Goal: Task Accomplishment & Management: Manage account settings

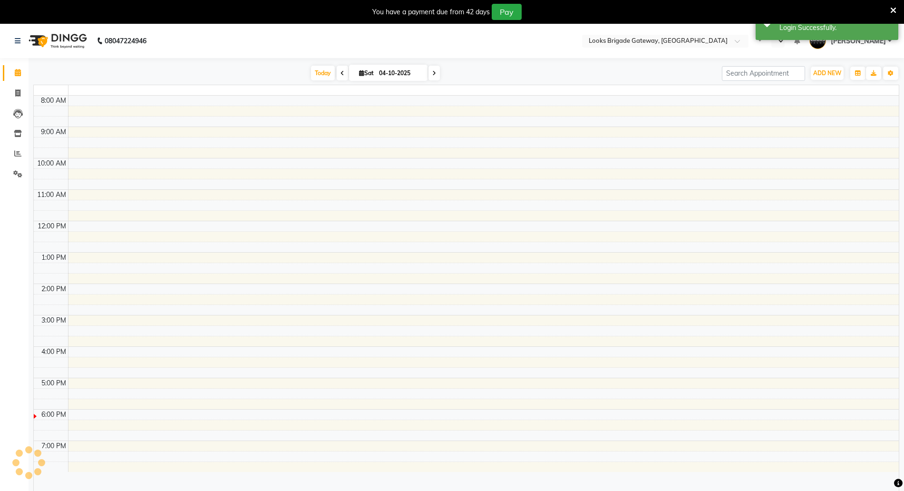
select select "en"
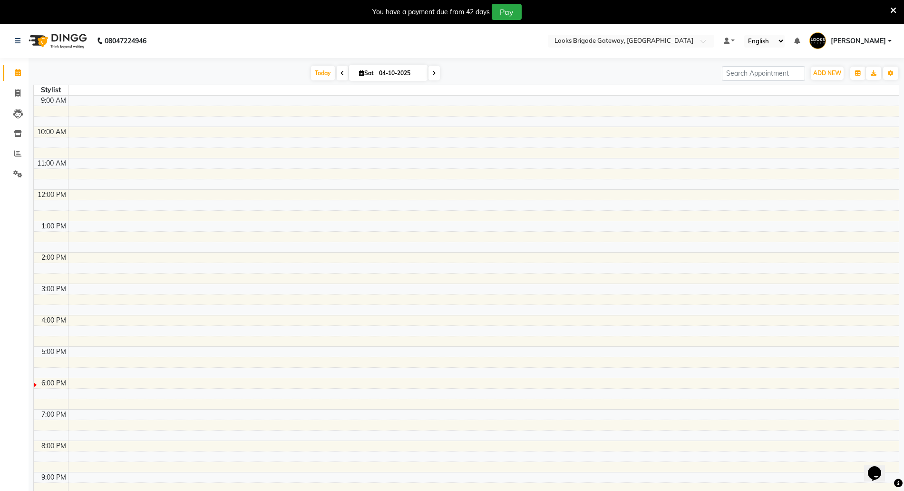
click at [891, 8] on icon at bounding box center [893, 10] width 6 height 9
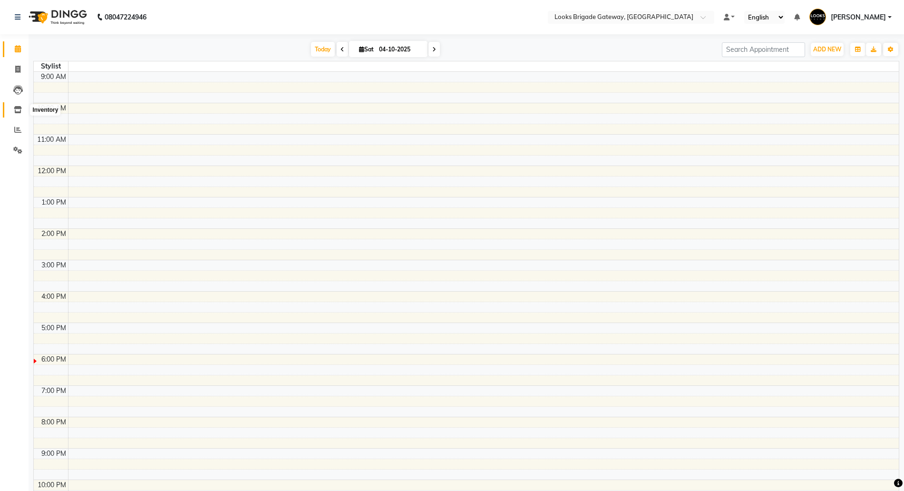
click at [21, 111] on icon at bounding box center [18, 109] width 8 height 7
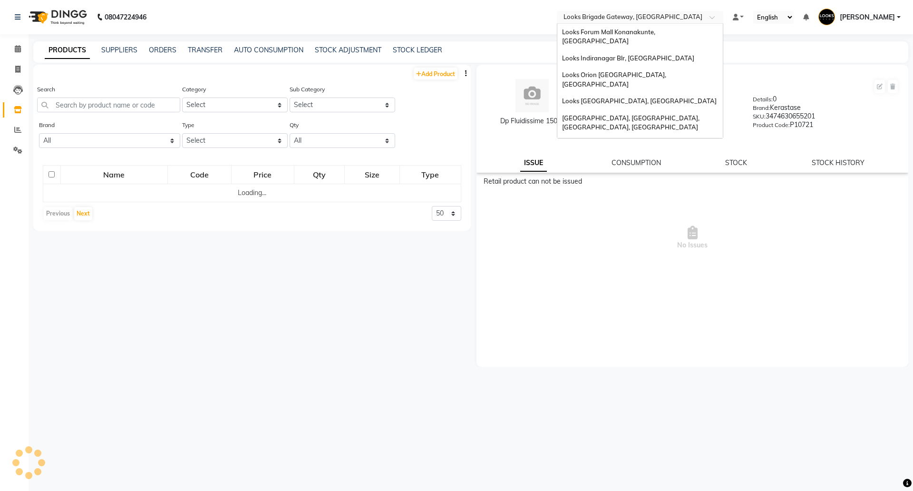
click at [624, 16] on input "text" at bounding box center [630, 18] width 138 height 10
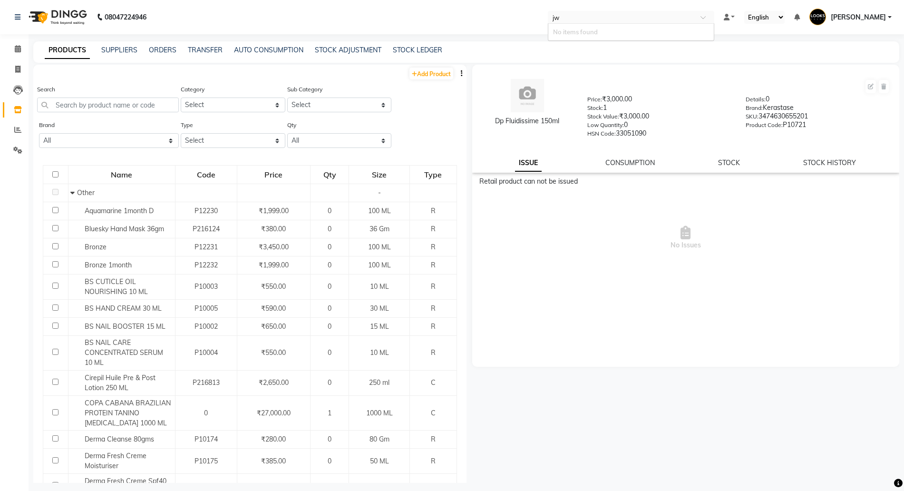
type input "j"
click at [598, 35] on span "Looks [GEOGRAPHIC_DATA], [GEOGRAPHIC_DATA], [GEOGRAPHIC_DATA]" at bounding box center [621, 36] width 136 height 17
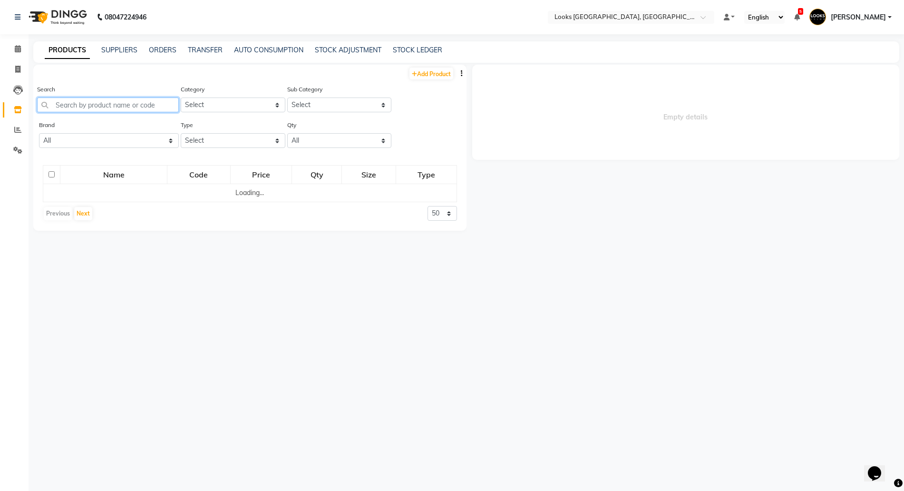
click at [107, 104] on input "text" at bounding box center [108, 104] width 142 height 15
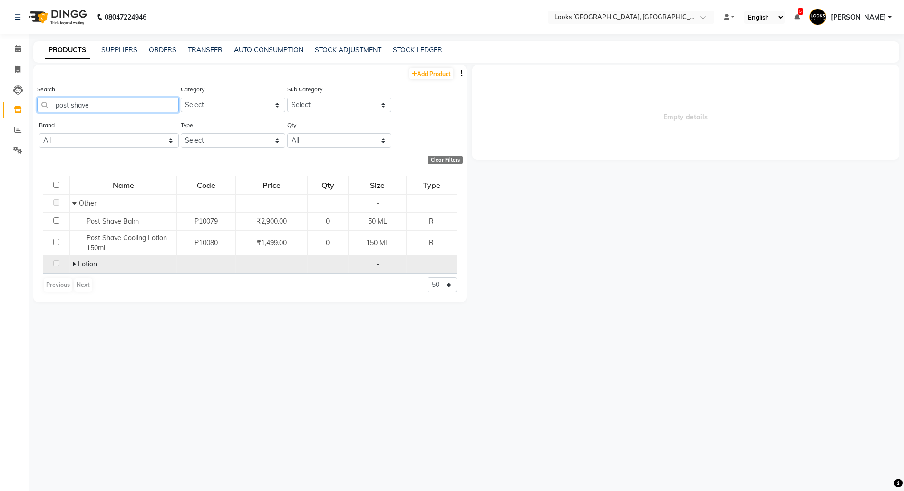
type input "post shave"
click at [74, 261] on icon at bounding box center [73, 263] width 3 height 7
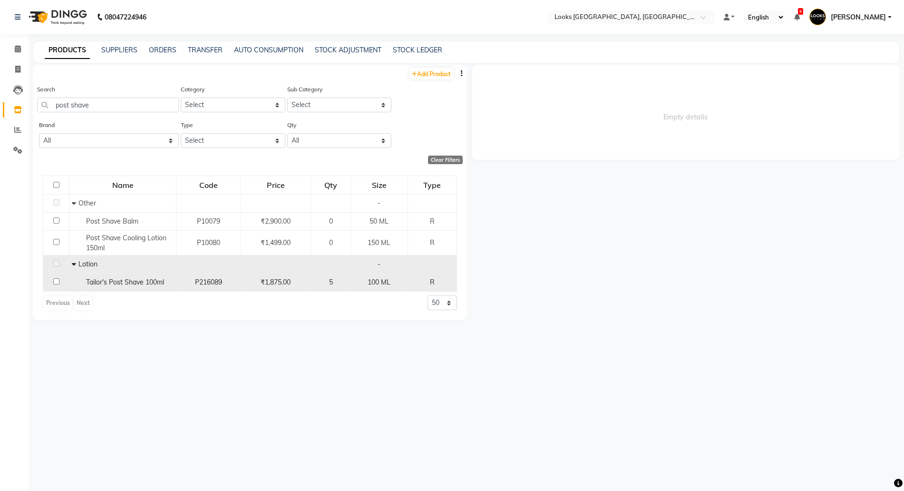
click at [104, 279] on span "Tailor's Post Shave 100ml" at bounding box center [125, 282] width 78 height 9
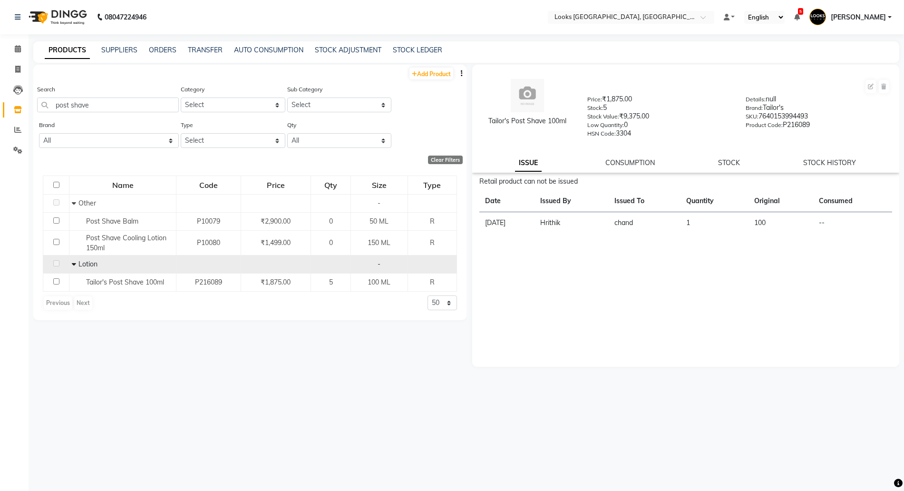
click at [752, 153] on div "Tailor's Post Shave 100ml Price: ₹1,875.00 Stock: 5 Stock Value: ₹9,375.00 Low …" at bounding box center [685, 119] width 427 height 108
click at [740, 156] on div "Tailor's Post Shave 100ml Price: ₹1,875.00 Stock: 5 Stock Value: ₹9,375.00 Low …" at bounding box center [685, 119] width 427 height 108
click at [726, 162] on link "STOCK" at bounding box center [729, 162] width 22 height 9
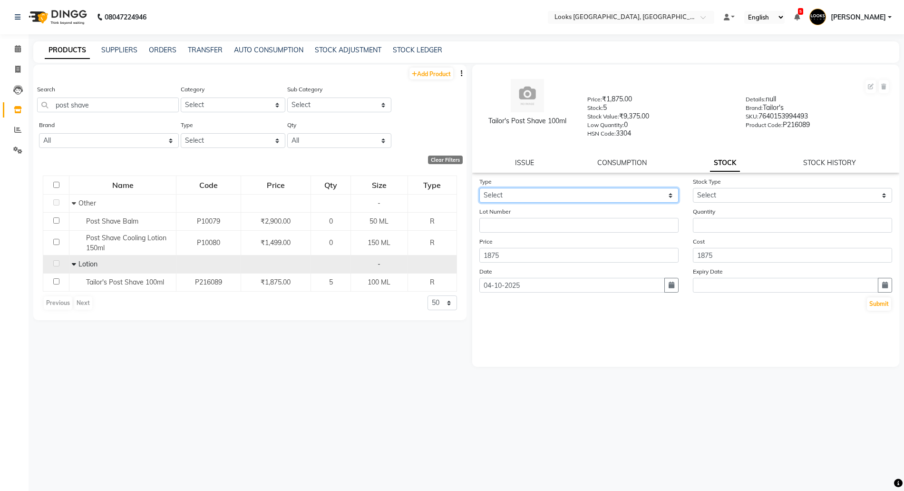
click at [504, 193] on select "Select In Out" at bounding box center [578, 195] width 199 height 15
click at [479, 188] on select "Select In Out" at bounding box center [578, 195] width 199 height 15
click at [513, 198] on select "Select In Out" at bounding box center [578, 195] width 199 height 15
select select "out"
click at [479, 188] on select "Select In Out" at bounding box center [578, 195] width 199 height 15
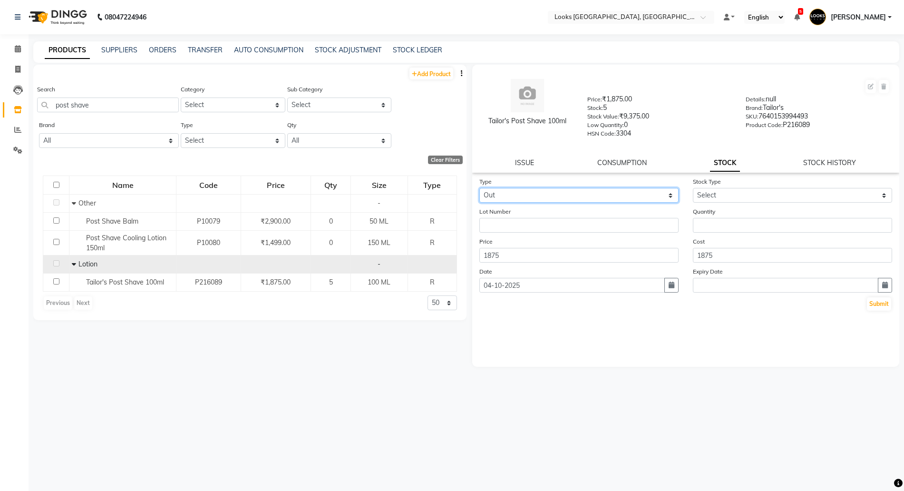
select select
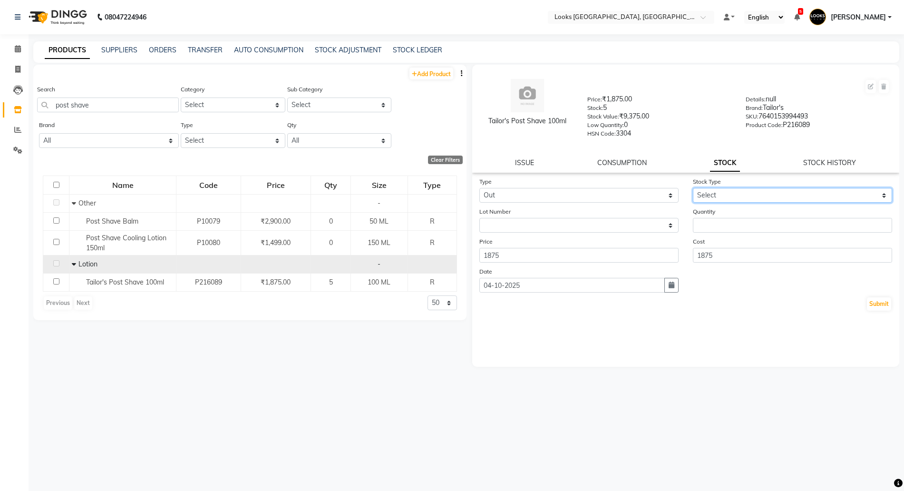
drag, startPoint x: 726, startPoint y: 194, endPoint x: 723, endPoint y: 200, distance: 6.4
click at [726, 194] on select "Select Internal Use Damaged Expired Adjustment Return Other" at bounding box center [792, 195] width 199 height 15
select select "internal use"
click at [693, 188] on select "Select Internal Use Damaged Expired Adjustment Return Other" at bounding box center [792, 195] width 199 height 15
click at [711, 222] on input "number" at bounding box center [792, 225] width 199 height 15
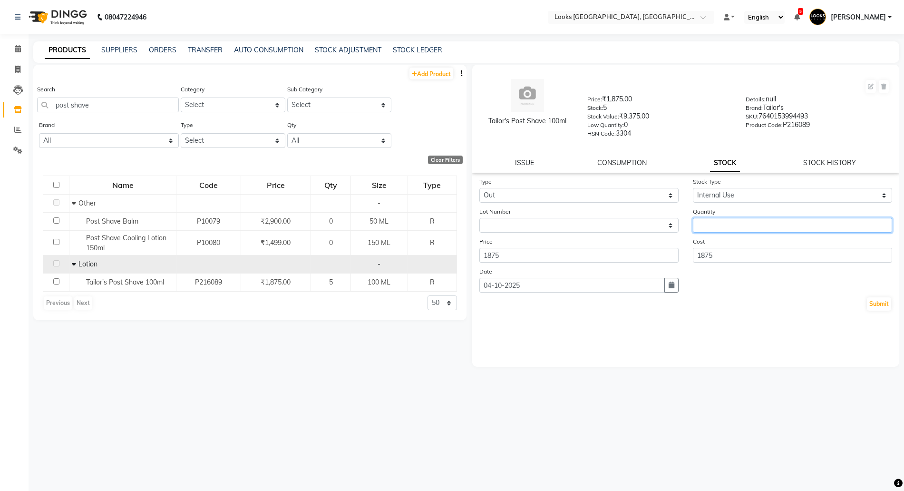
click at [755, 225] on input "number" at bounding box center [792, 225] width 199 height 15
type input "1"
click at [872, 300] on button "Submit" at bounding box center [879, 303] width 24 height 13
select select
